Goal: Check status: Check status

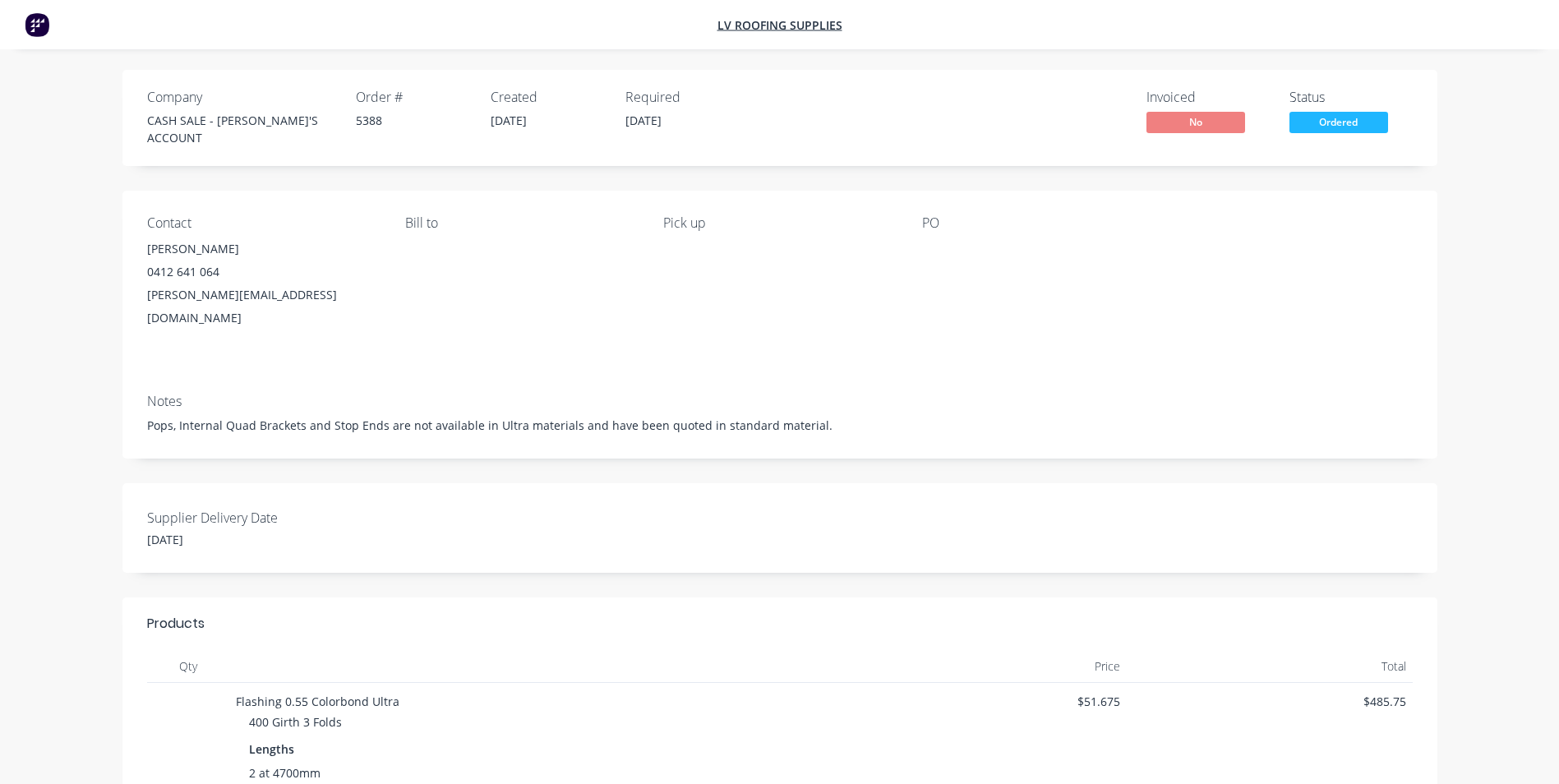
drag, startPoint x: 144, startPoint y: 508, endPoint x: 191, endPoint y: 509, distance: 47.0
click at [191, 509] on div "Supplier Delivery Date 08/09/2025" at bounding box center [780, 528] width 1315 height 90
drag, startPoint x: 191, startPoint y: 509, endPoint x: 211, endPoint y: 517, distance: 21.5
click at [232, 515] on div "Supplier Delivery Date 08/09/2025" at bounding box center [780, 528] width 1315 height 90
drag, startPoint x: 219, startPoint y: 510, endPoint x: 138, endPoint y: 511, distance: 81.0
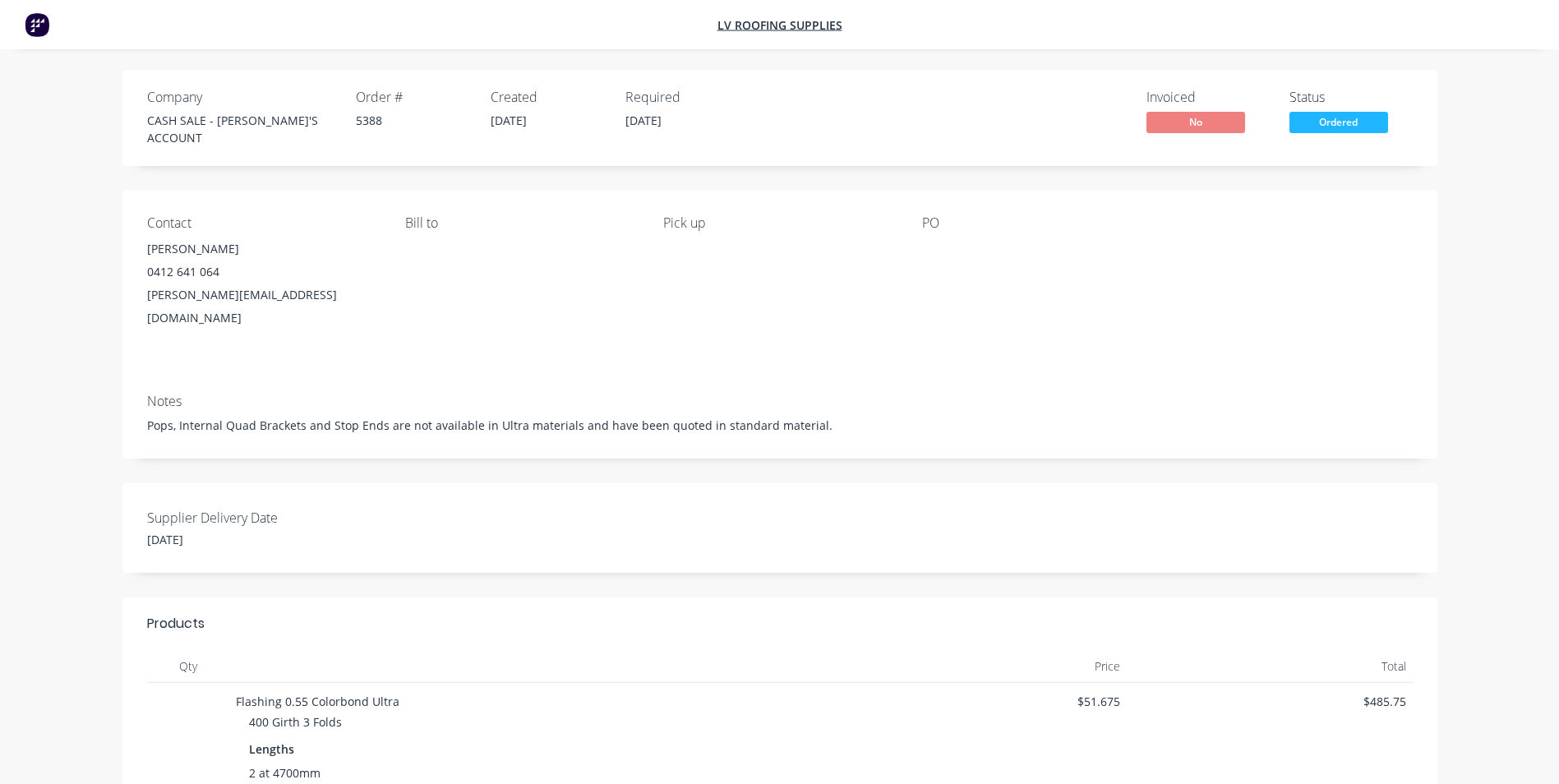
click at [138, 511] on div "Supplier Delivery Date 08/09/2025" at bounding box center [780, 528] width 1315 height 90
drag, startPoint x: 356, startPoint y: 122, endPoint x: 389, endPoint y: 128, distance: 33.5
click at [389, 128] on div "5388" at bounding box center [413, 121] width 115 height 18
